Goal: Find contact information: Find contact information

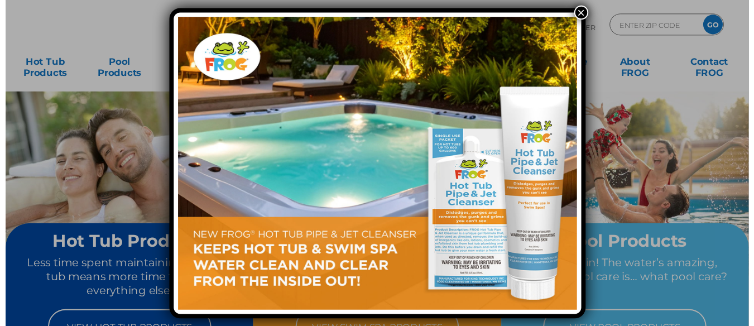
scroll to position [9212, 0]
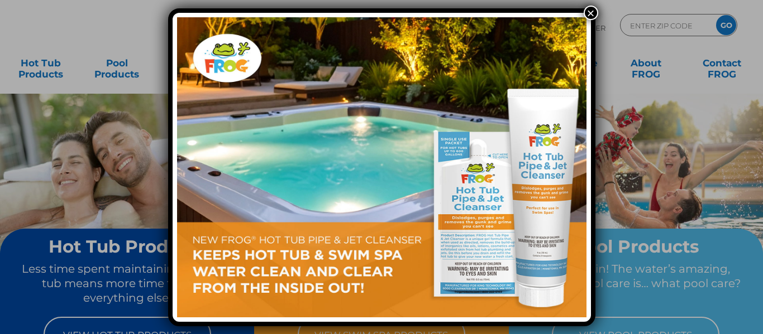
click at [590, 10] on button "×" at bounding box center [590, 13] width 15 height 15
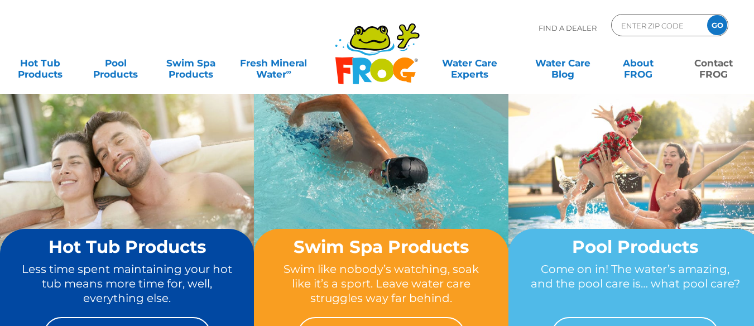
click at [721, 64] on link "Contact FROG" at bounding box center [714, 63] width 59 height 22
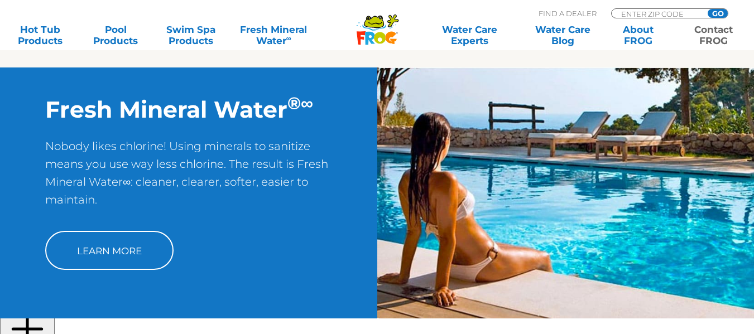
scroll to position [774, 0]
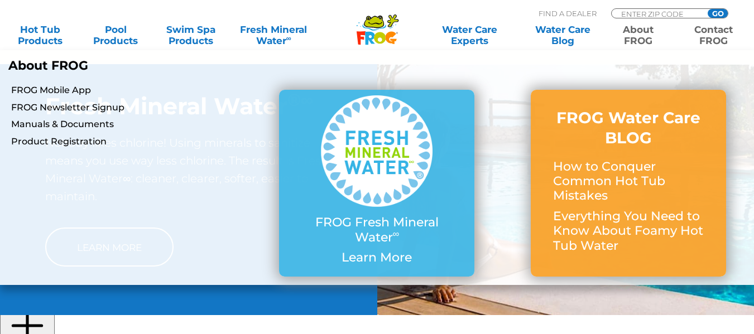
click at [643, 37] on link "About FROG" at bounding box center [638, 35] width 59 height 22
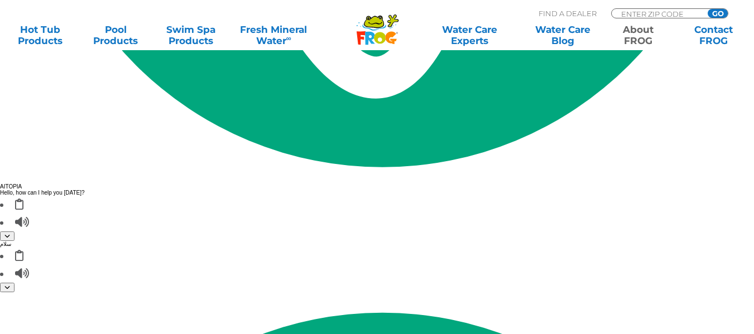
scroll to position [2131, 0]
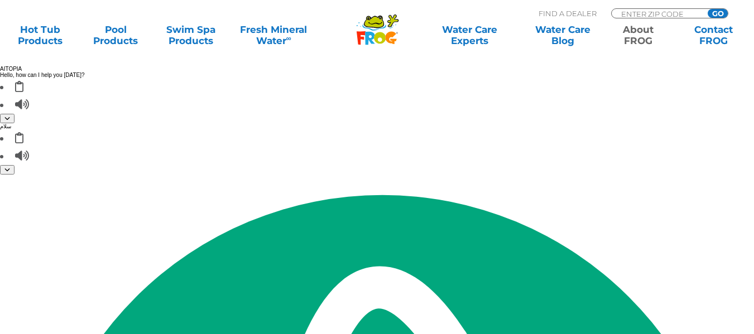
drag, startPoint x: 760, startPoint y: 46, endPoint x: 762, endPoint y: 361, distance: 314.9
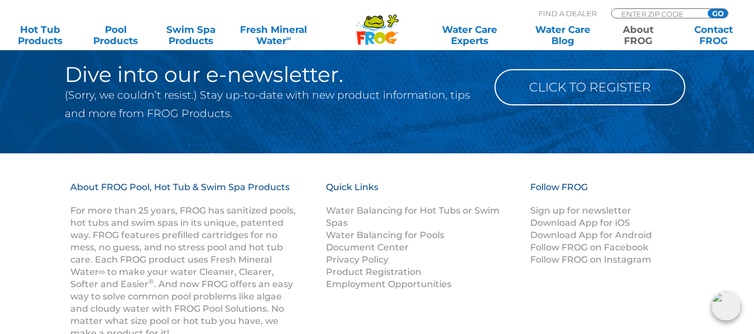
scroll to position [1930, 0]
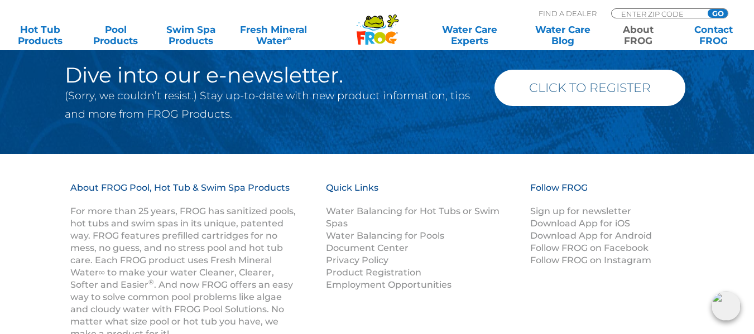
click at [594, 95] on link "Click to Register" at bounding box center [590, 88] width 191 height 36
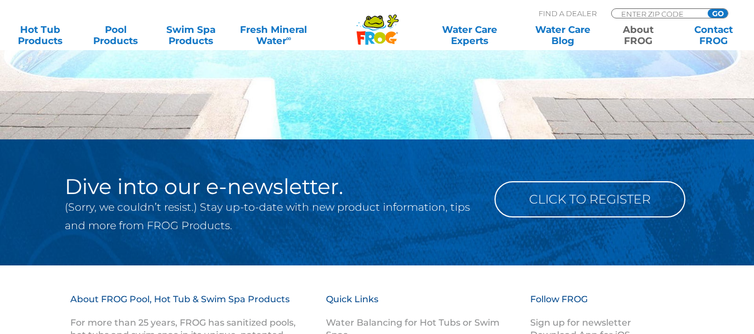
scroll to position [2116, 0]
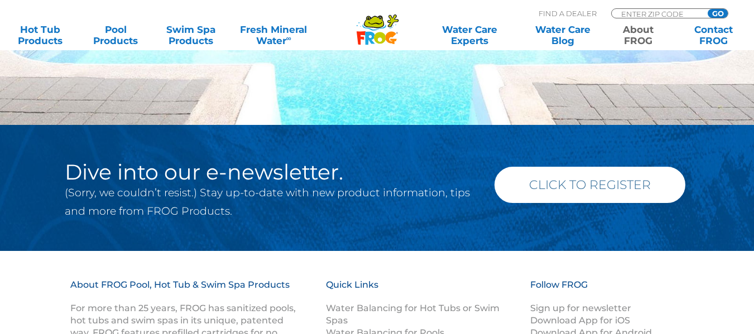
click at [635, 188] on link "Click to Register" at bounding box center [590, 185] width 191 height 36
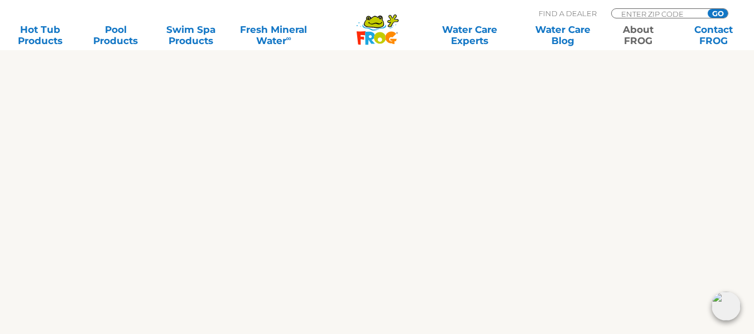
scroll to position [1374, 0]
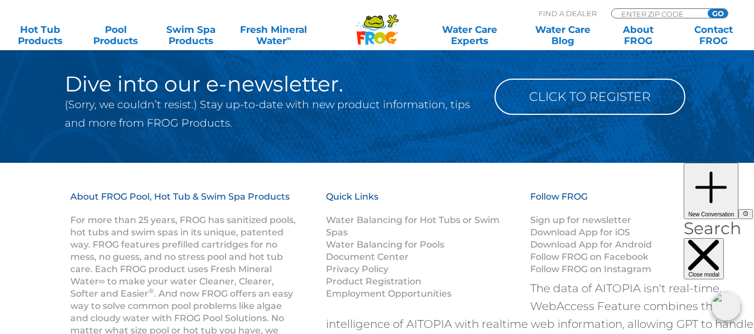
scroll to position [1089, 0]
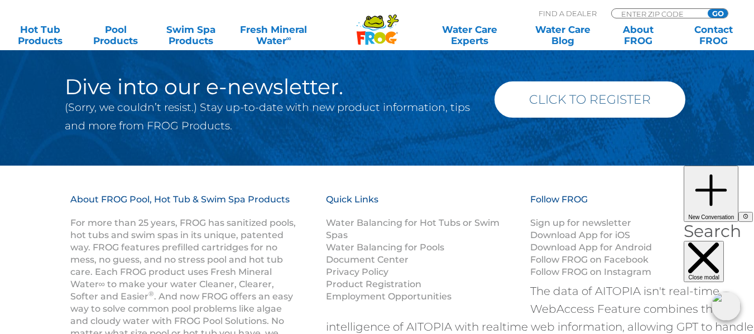
click at [618, 104] on link "Click to Register" at bounding box center [590, 100] width 191 height 36
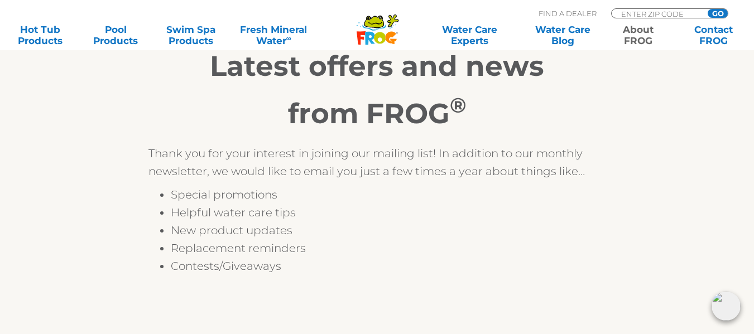
scroll to position [179, 0]
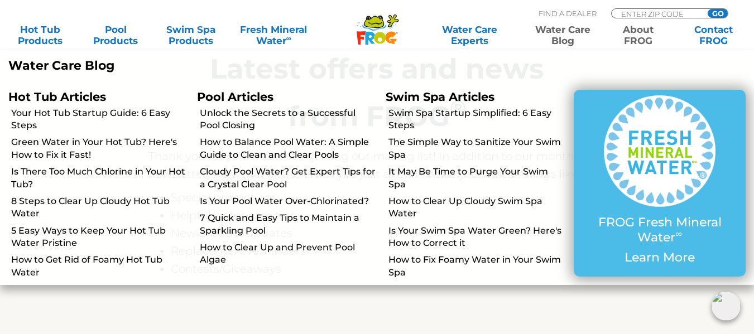
click at [579, 34] on link "Water Care Blog" at bounding box center [563, 35] width 59 height 22
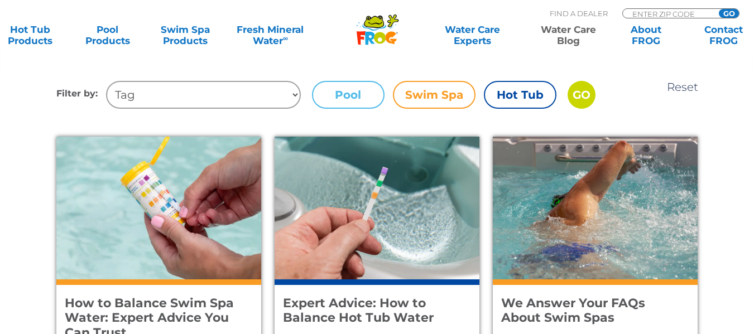
scroll to position [486, 0]
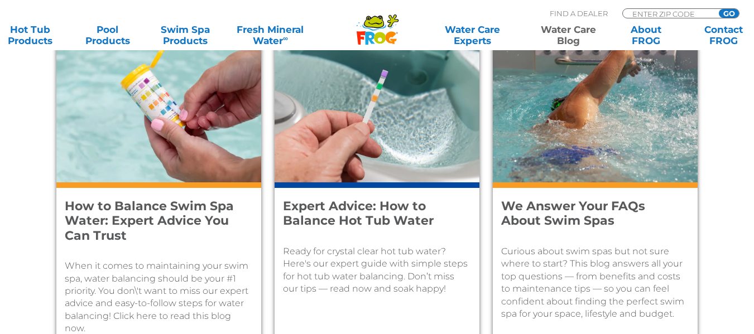
drag, startPoint x: 760, startPoint y: 66, endPoint x: 762, endPoint y: 114, distance: 48.0
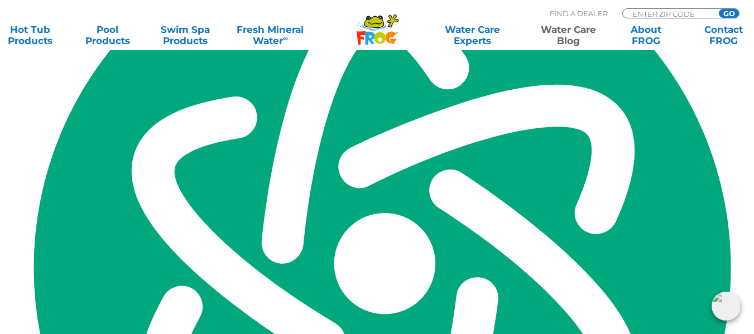
scroll to position [2180, 0]
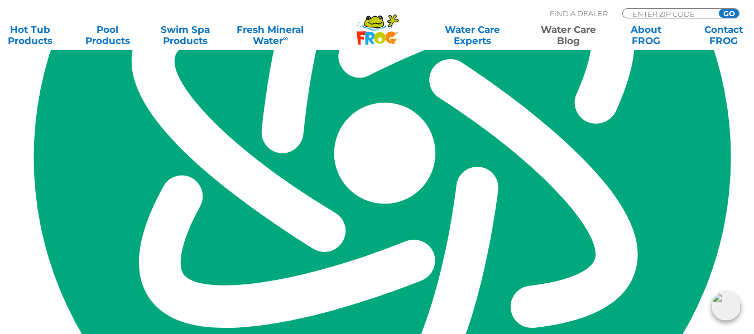
click at [185, 184] on link "SIGN UP TODAY" at bounding box center [139, 166] width 166 height 36
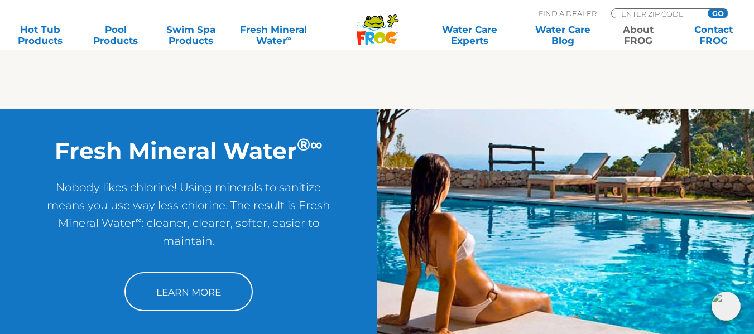
scroll to position [854, 0]
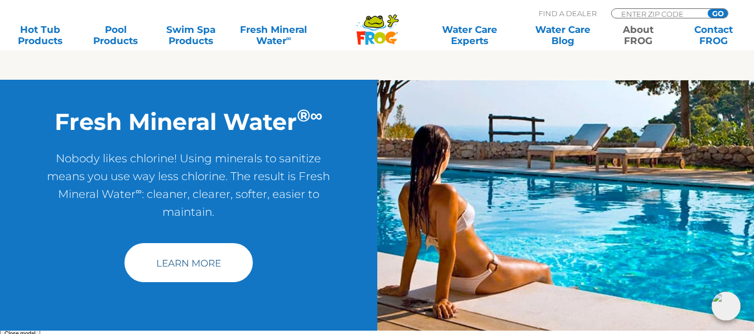
click at [216, 257] on link "Learn More" at bounding box center [189, 262] width 128 height 39
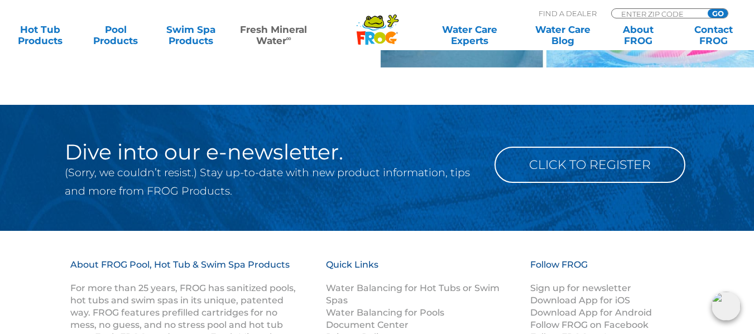
scroll to position [1461, 0]
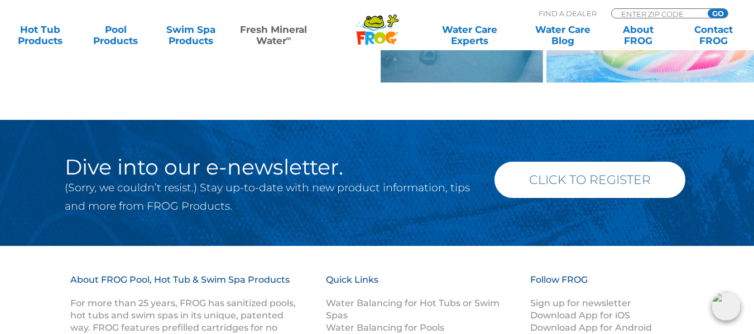
click at [652, 182] on link "Click to Register" at bounding box center [590, 180] width 191 height 36
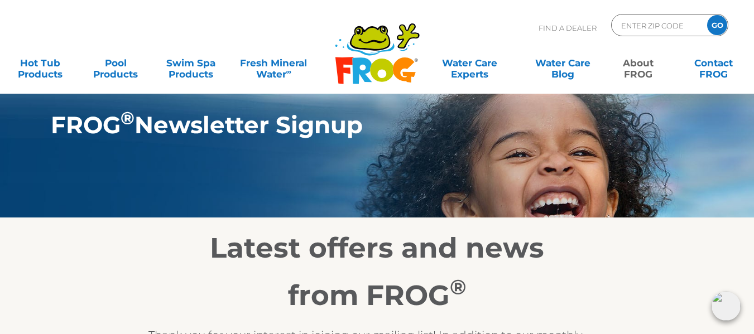
drag, startPoint x: 759, startPoint y: 39, endPoint x: 658, endPoint y: 43, distance: 101.1
click at [734, 0] on html ".st130{clip-path:url(#SVGID_2_);fill-rule:evenodd;clip-rule:evenodd;fill:#C3CC0…" at bounding box center [377, 167] width 754 height 334
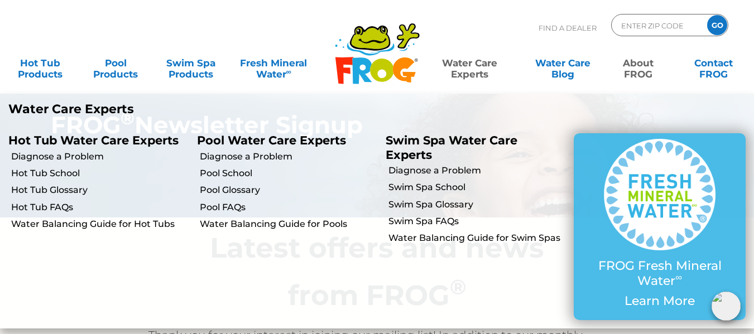
click at [492, 64] on link "Water Care Experts" at bounding box center [469, 63] width 95 height 22
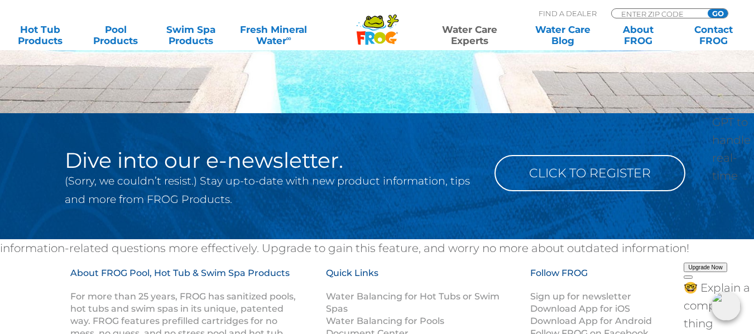
scroll to position [1094, 0]
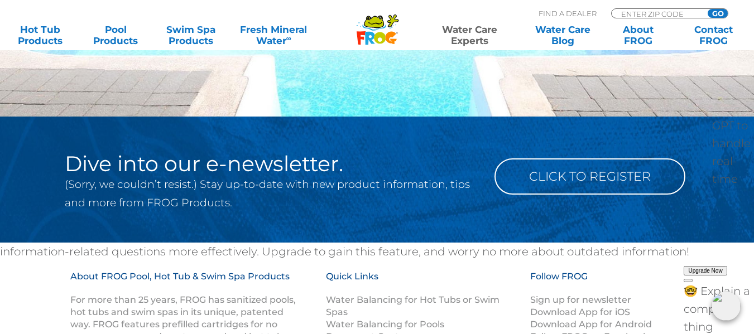
drag, startPoint x: 760, startPoint y: 52, endPoint x: 759, endPoint y: 259, distance: 206.6
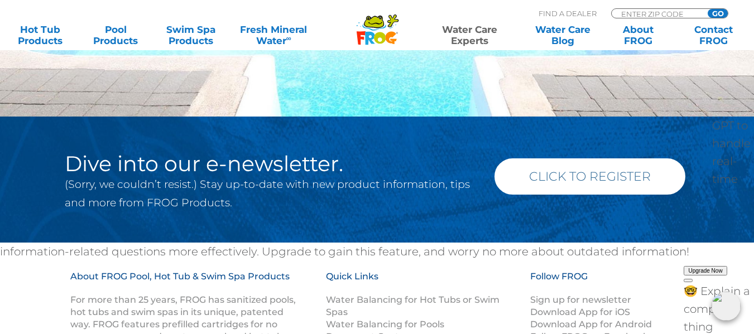
click at [614, 184] on link "Click to Register" at bounding box center [590, 177] width 191 height 36
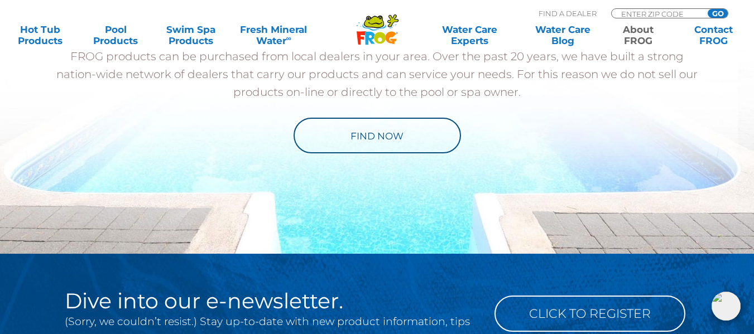
scroll to position [1307, 0]
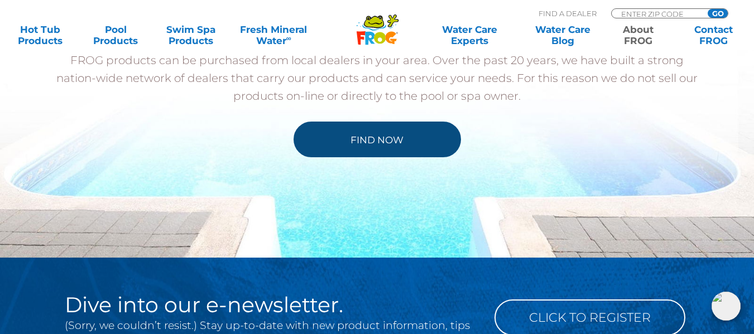
click at [440, 141] on link "Find Now" at bounding box center [378, 140] width 168 height 36
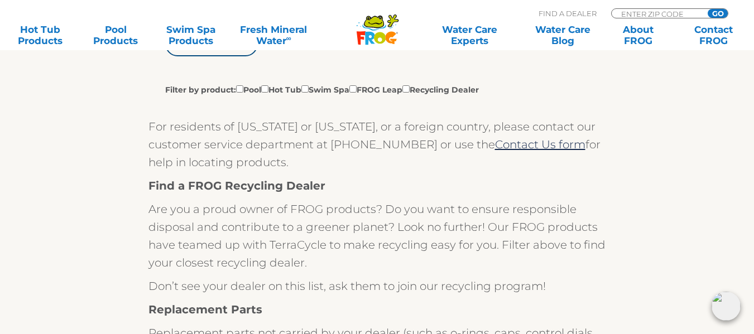
scroll to position [310, 0]
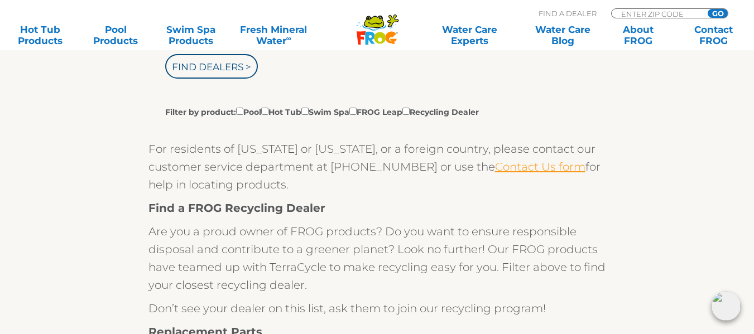
click at [495, 168] on link "Contact Us form" at bounding box center [540, 166] width 90 height 13
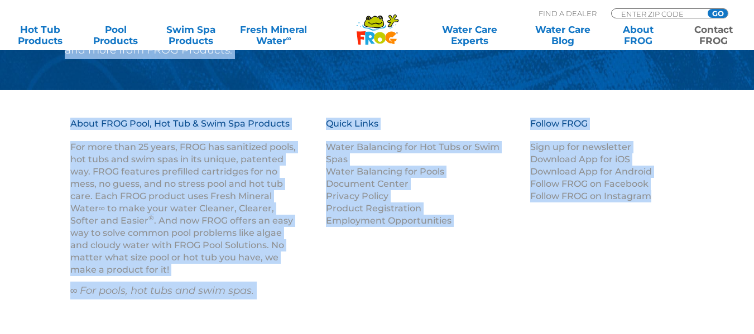
scroll to position [1643, 0]
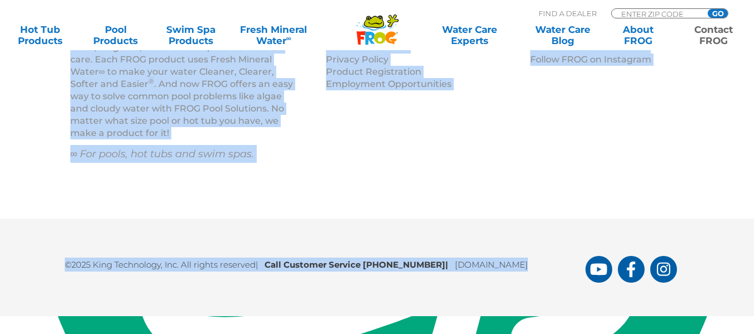
drag, startPoint x: 754, startPoint y: 307, endPoint x: 755, endPoint y: 359, distance: 52.5
type textarea "Dive into our e-newsletter. (Sorry, we couldn’t resist.) Stay up-to-date with n…"
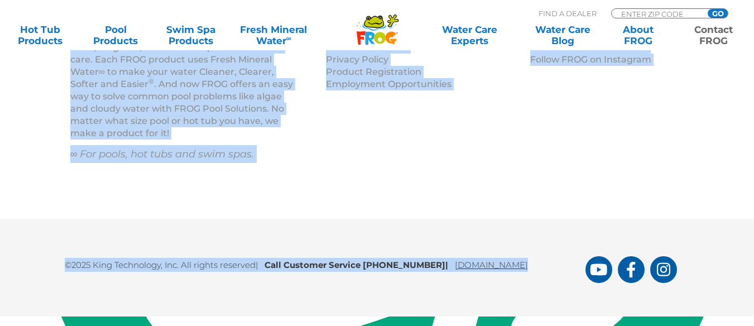
click at [528, 261] on link "[DOMAIN_NAME]" at bounding box center [491, 265] width 73 height 11
click at [497, 207] on div "About FROG Pool, Hot Tub & Swim Spa Products For more than 25 years, FROG has s…" at bounding box center [377, 86] width 754 height 266
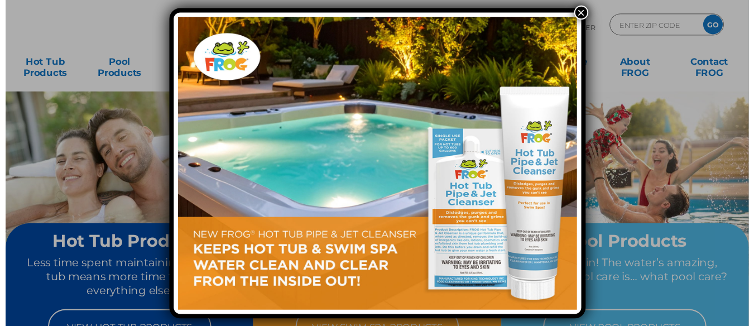
scroll to position [9334, 0]
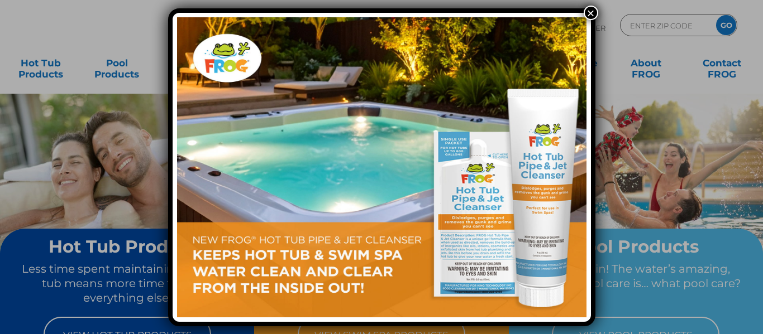
click at [589, 10] on button "×" at bounding box center [590, 13] width 15 height 15
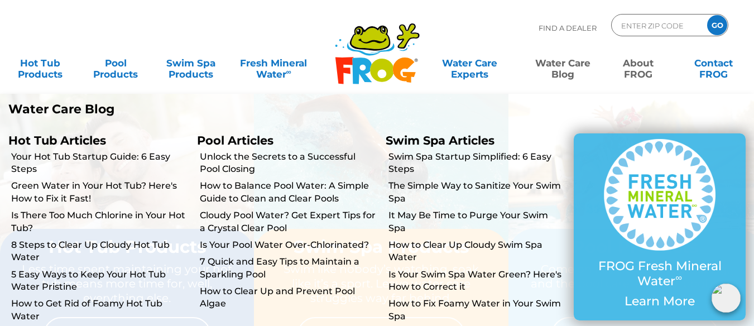
click at [638, 72] on link "About FROG" at bounding box center [638, 63] width 59 height 22
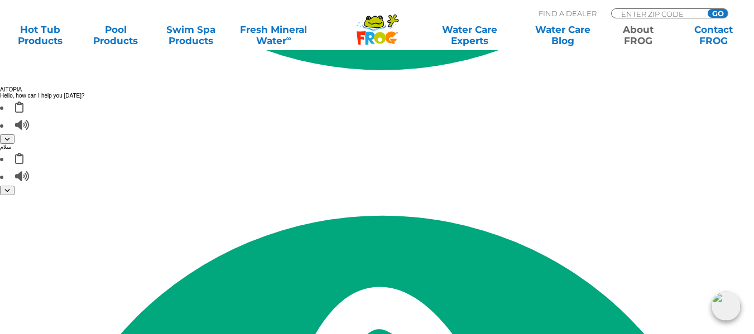
scroll to position [2131, 0]
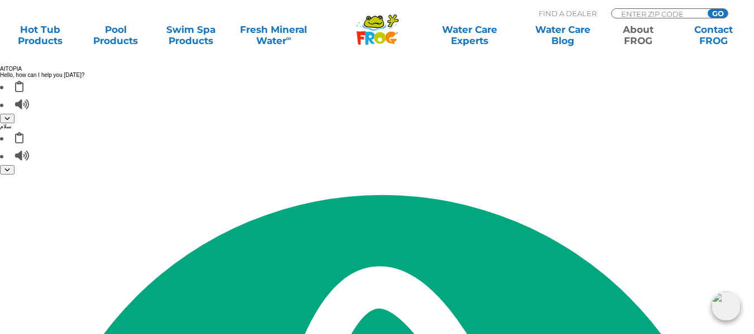
click at [728, 310] on img at bounding box center [726, 306] width 29 height 29
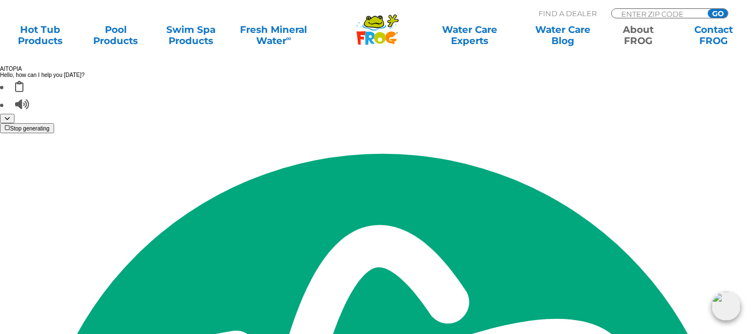
scroll to position [302, 0]
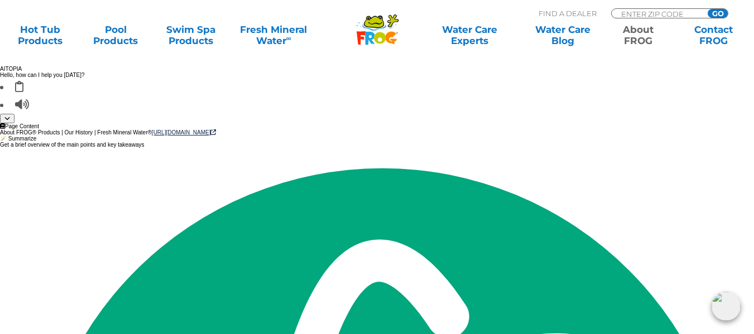
click at [460, 233] on div "©2025 King Technology, Inc. All rights reserved | Call Customer Service 1-800-2…" at bounding box center [377, 268] width 754 height 98
click at [460, 193] on div "About FROG Pool, Hot Tub & Swim Spa Products For more than 25 years, FROG has s…" at bounding box center [377, 86] width 754 height 266
drag, startPoint x: 403, startPoint y: 148, endPoint x: 522, endPoint y: 70, distance: 142.8
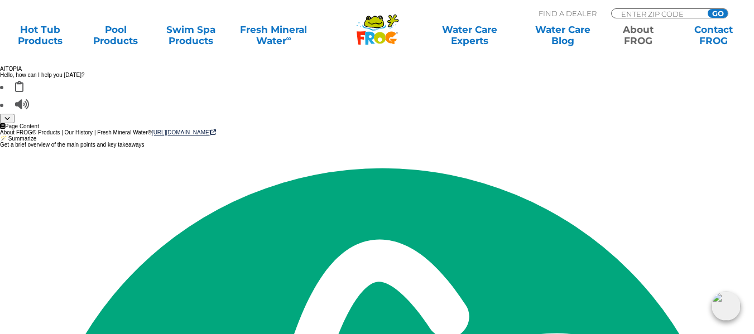
type textarea "p"
click at [405, 147] on div "About FROG Pool, Hot Tub & Swim Spa Products For more than 25 years, FROG has s…" at bounding box center [377, 86] width 670 height 210
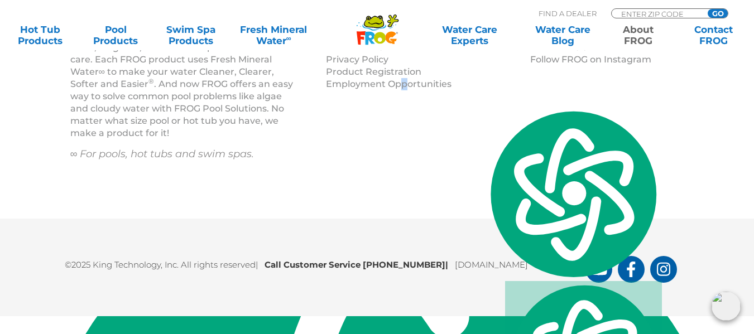
click at [455, 157] on div "About FROG Pool, Hot Tub & Swim Spa Products For more than 25 years, FROG has s…" at bounding box center [377, 86] width 670 height 210
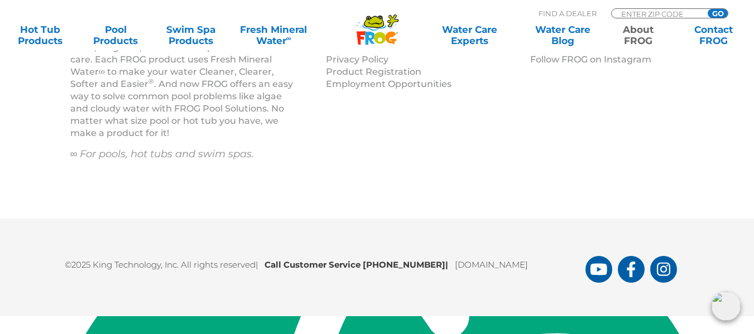
drag, startPoint x: 733, startPoint y: 268, endPoint x: 739, endPoint y: 153, distance: 115.2
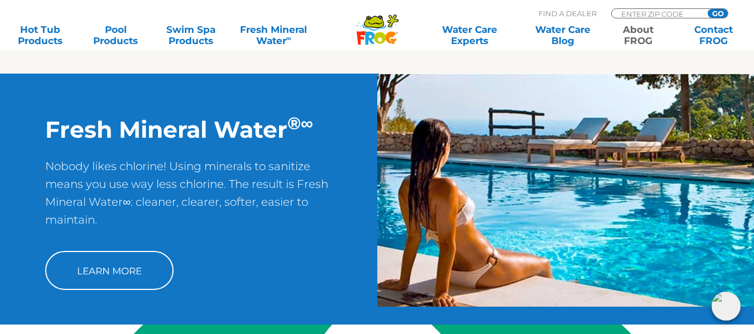
scroll to position [961, 0]
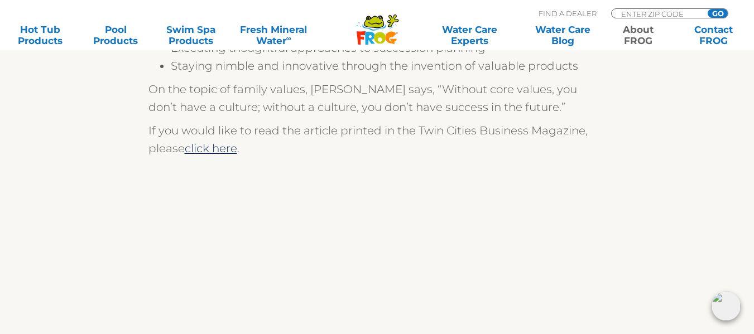
click at [376, 35] on icon at bounding box center [380, 38] width 12 height 12
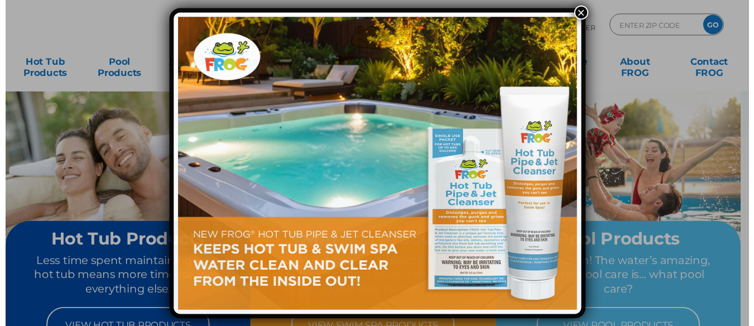
scroll to position [353, 0]
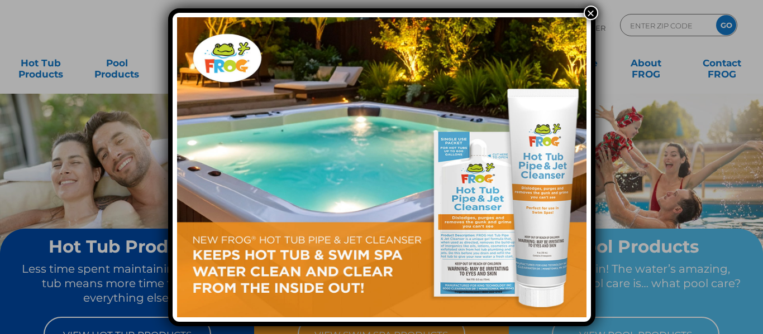
click at [588, 11] on button "×" at bounding box center [590, 13] width 15 height 15
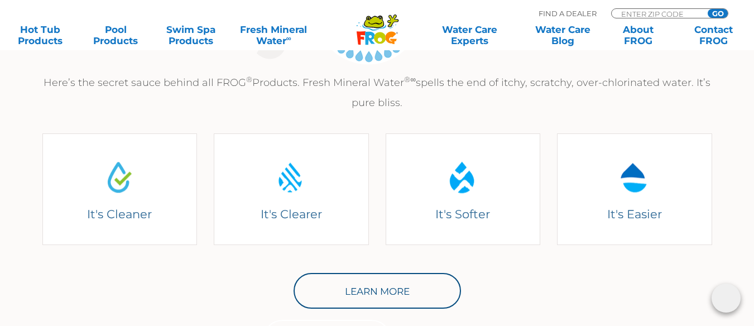
scroll to position [438, 0]
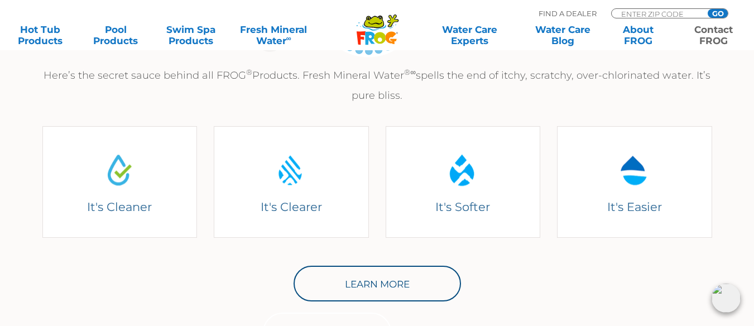
click at [710, 28] on link "Contact FROG" at bounding box center [714, 35] width 59 height 22
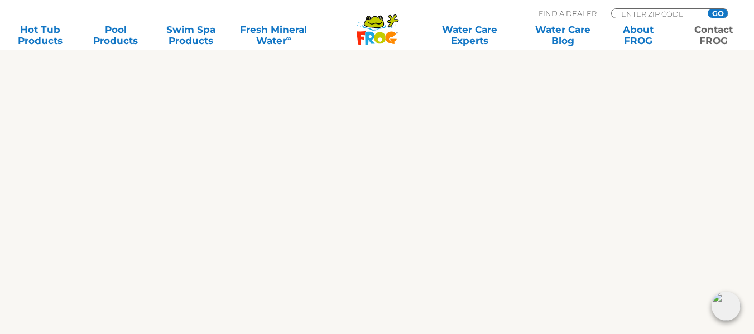
scroll to position [692, 0]
paste textarea "Favor verificar que usted es humano* This field is required. Submit"
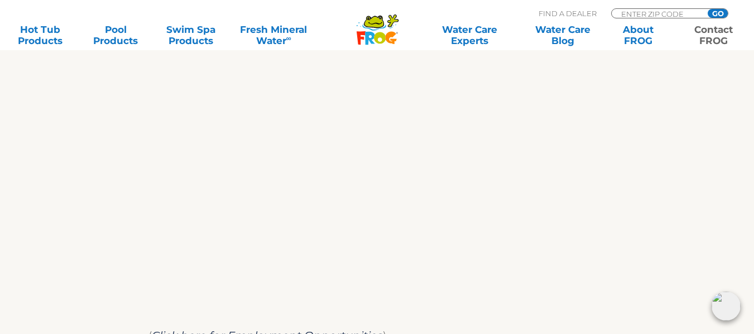
scroll to position [1, 0]
type textarea "Favor verificar que usted es humano* This field is required. Submit ترجمه کن"
type textarea "ترجمه کن"
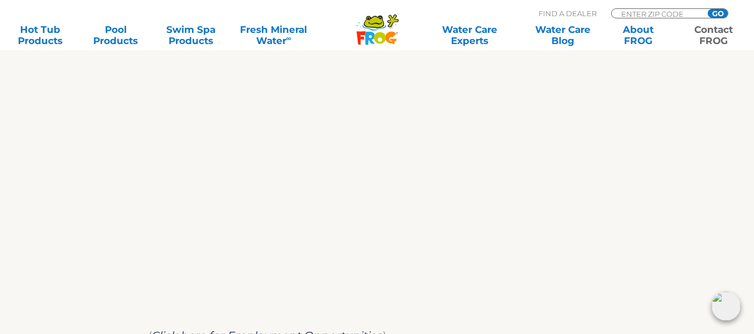
scroll to position [746, 0]
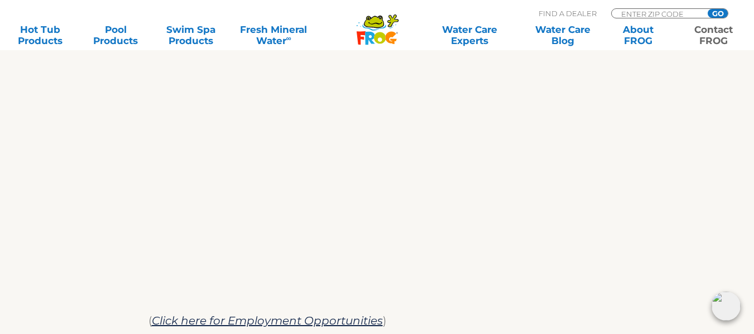
scroll to position [730, 0]
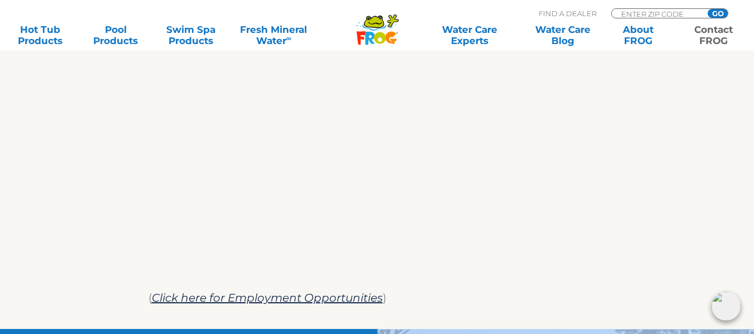
drag, startPoint x: 718, startPoint y: 299, endPoint x: 607, endPoint y: 253, distance: 119.4
type textarea "(Click here for Employment Opportunities)"
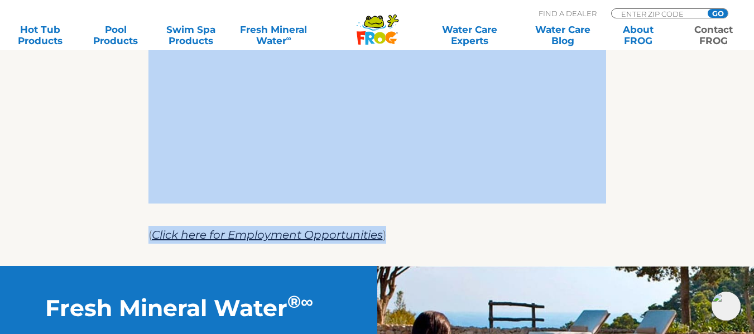
scroll to position [797, 0]
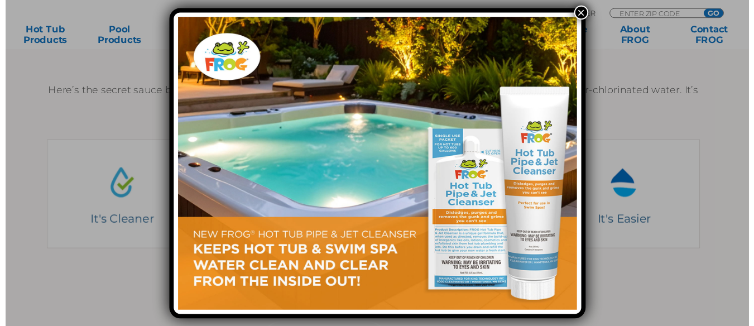
scroll to position [438, 0]
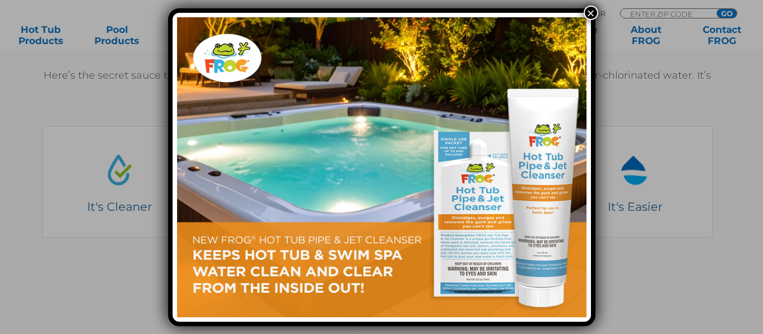
click at [592, 9] on button "×" at bounding box center [590, 13] width 15 height 15
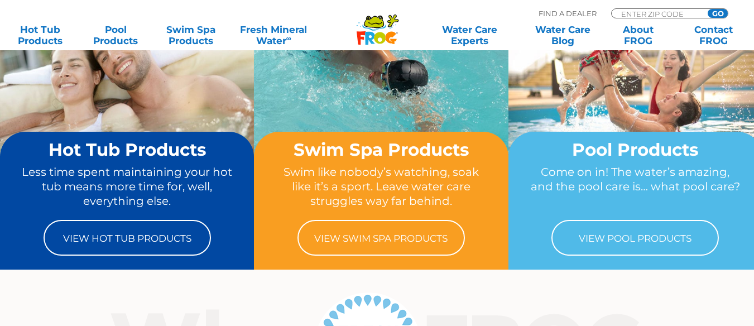
scroll to position [83, 0]
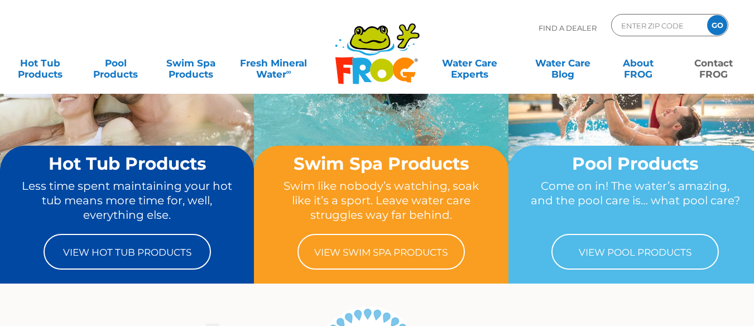
click at [718, 80] on div "MENU MENU Hot Tub Products All Hot Tub Products All Hot Tub Products FROG @ease…" at bounding box center [377, 69] width 732 height 34
click at [716, 69] on link "Contact FROG" at bounding box center [714, 63] width 59 height 22
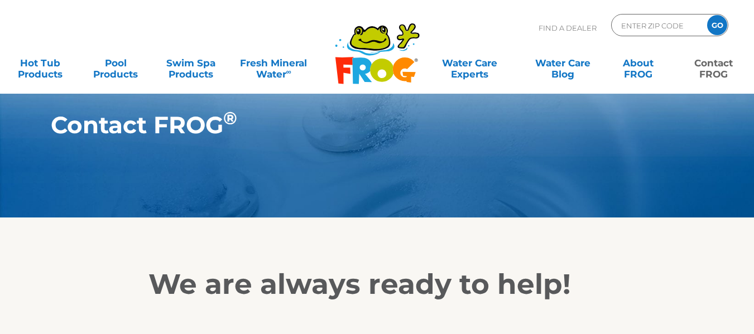
click at [709, 63] on link "Contact FROG" at bounding box center [714, 63] width 59 height 22
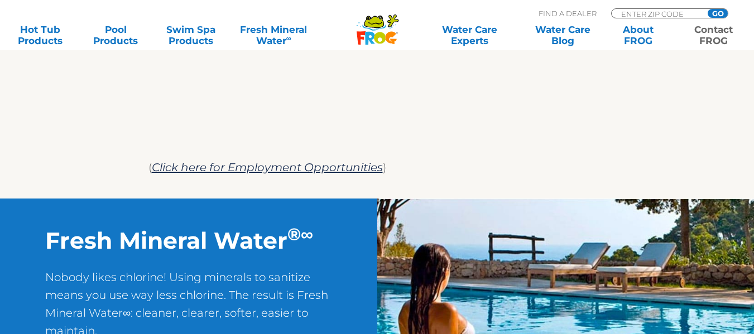
scroll to position [865, 0]
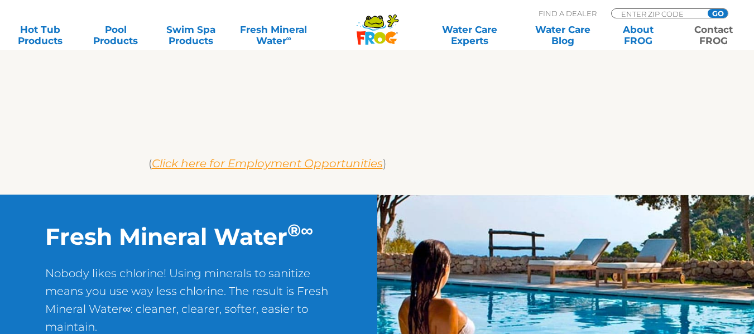
click at [336, 164] on em "Click here for Employment Opportunities" at bounding box center [267, 163] width 231 height 13
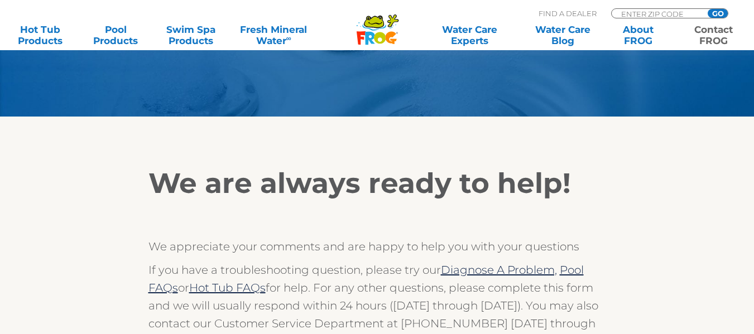
scroll to position [97, 0]
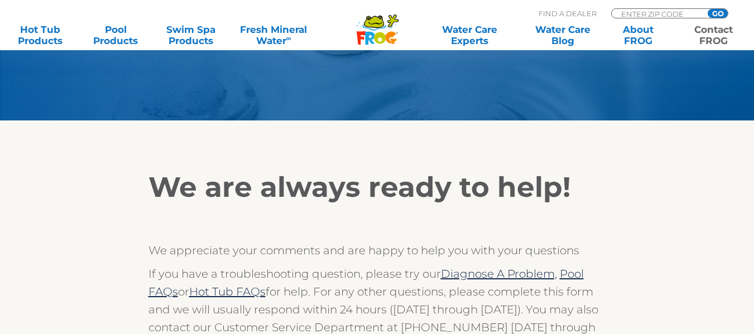
drag, startPoint x: 699, startPoint y: 35, endPoint x: 762, endPoint y: 37, distance: 63.7
click at [700, 35] on link "Contact FROG" at bounding box center [714, 35] width 59 height 22
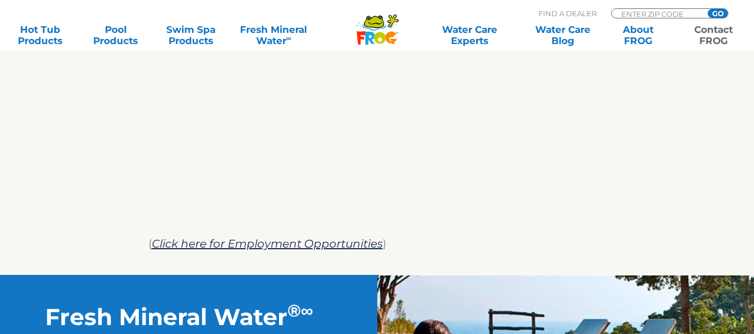
scroll to position [579, 0]
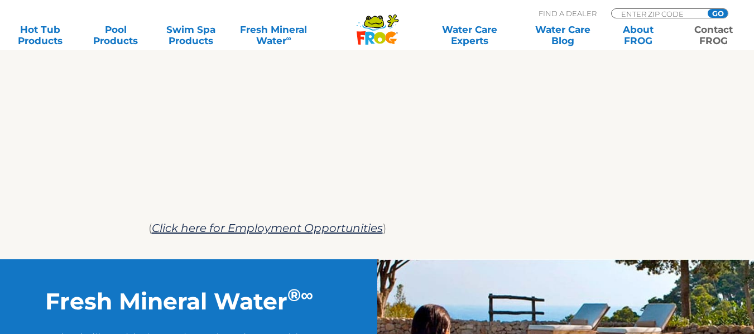
click at [303, 199] on div at bounding box center [378, 208] width 458 height 22
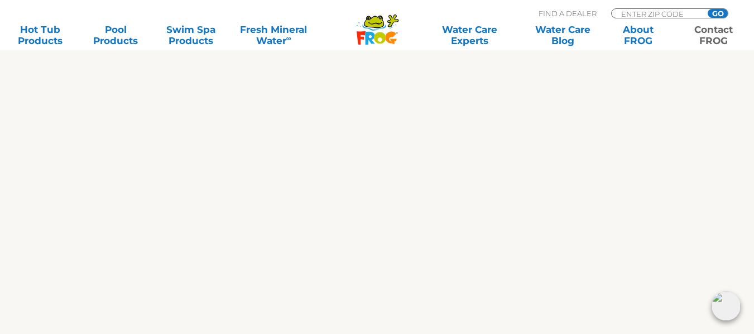
scroll to position [623, 0]
